Goal: Task Accomplishment & Management: Manage account settings

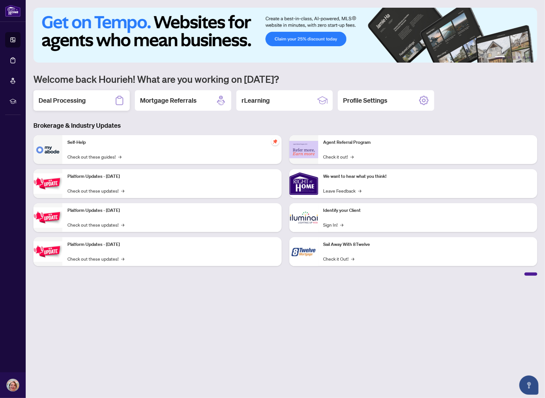
click at [44, 101] on h2 "Deal Processing" at bounding box center [62, 100] width 47 height 9
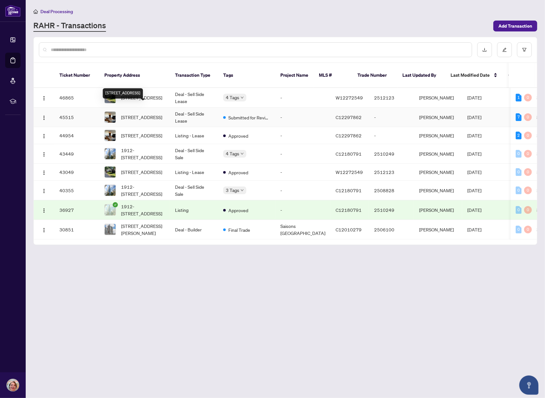
click at [126, 114] on span "[STREET_ADDRESS]" at bounding box center [141, 117] width 41 height 7
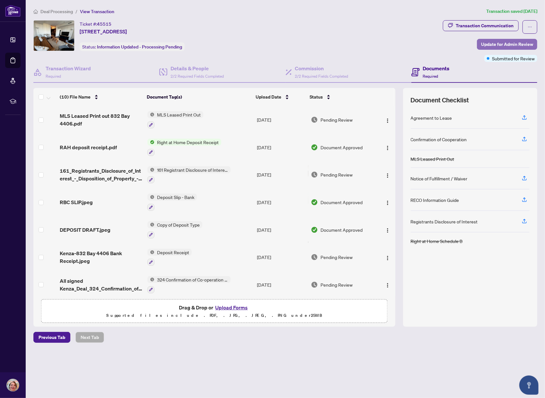
click at [508, 45] on span "Update for Admin Review" at bounding box center [507, 44] width 52 height 10
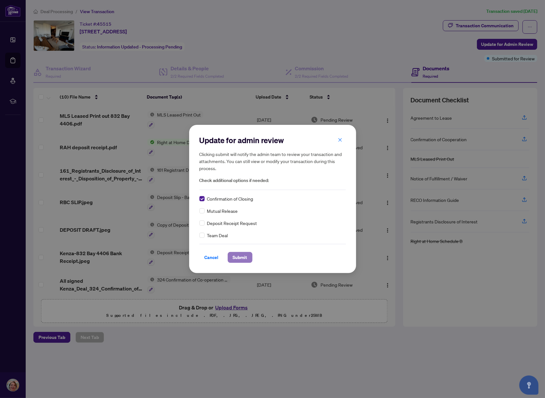
click at [237, 253] on span "Submit" at bounding box center [240, 257] width 14 height 10
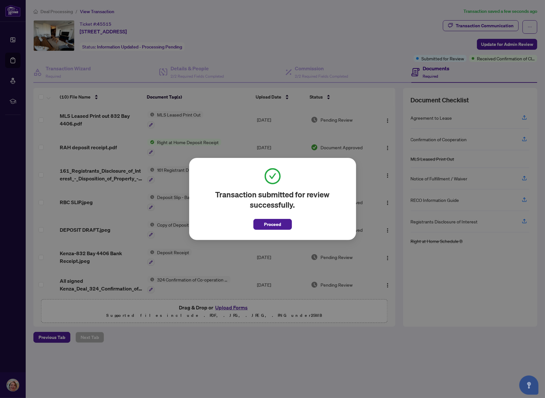
click at [264, 225] on span "Proceed" at bounding box center [272, 224] width 17 height 10
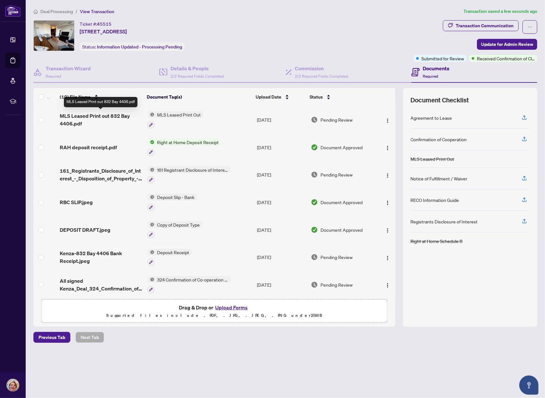
click at [99, 113] on span "MLS Leased Print out 832 Bay 4406.pdf" at bounding box center [101, 119] width 82 height 15
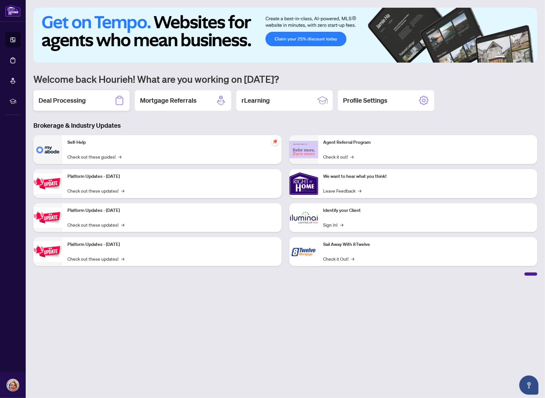
click at [92, 104] on div "Deal Processing" at bounding box center [81, 100] width 96 height 21
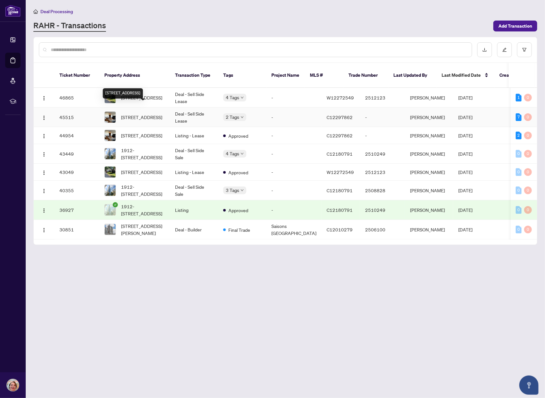
click at [139, 114] on span "[STREET_ADDRESS]" at bounding box center [141, 117] width 41 height 7
